Goal: Information Seeking & Learning: Learn about a topic

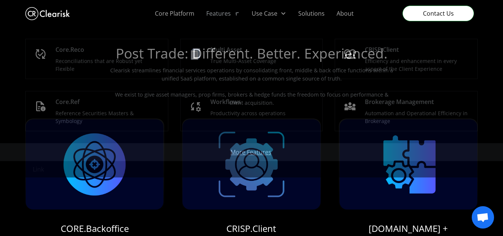
click at [215, 14] on div "Features" at bounding box center [218, 13] width 25 height 9
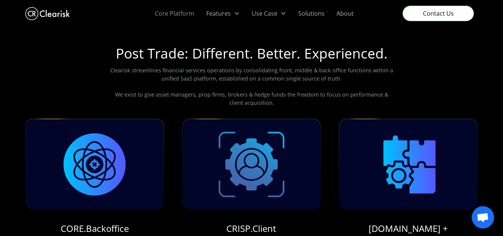
click at [186, 12] on link "Core Platform" at bounding box center [174, 13] width 51 height 27
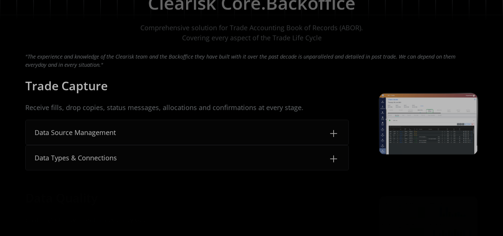
scroll to position [112, 0]
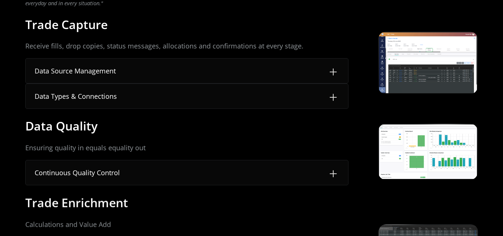
click at [374, 50] on div "Trade Capture Receive fills, drop copies, status messages, allocations and conf…" at bounding box center [251, 63] width 453 height 92
click at [390, 56] on img at bounding box center [428, 62] width 98 height 61
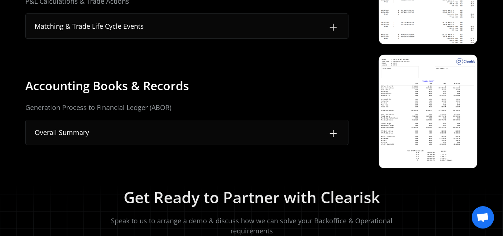
scroll to position [484, 0]
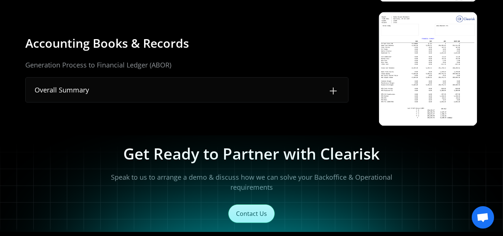
click at [431, 75] on img at bounding box center [428, 68] width 98 height 113
